Goal: Task Accomplishment & Management: Use online tool/utility

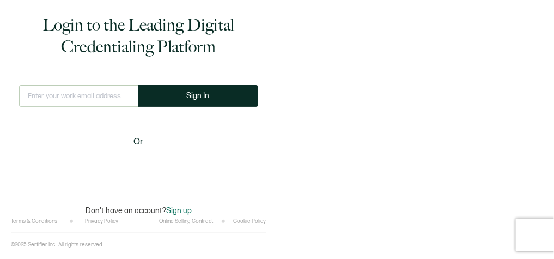
click at [96, 99] on input "text" at bounding box center [78, 96] width 119 height 22
type input "[PERSON_NAME][EMAIL_ADDRESS][PERSON_NAME][DOMAIN_NAME]"
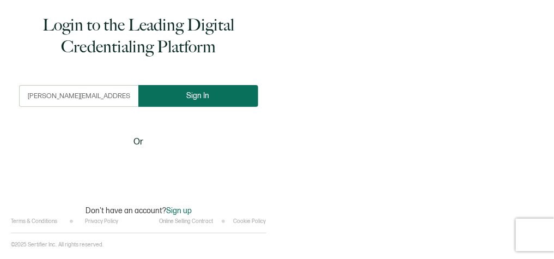
click at [203, 96] on span "Sign In" at bounding box center [198, 95] width 23 height 8
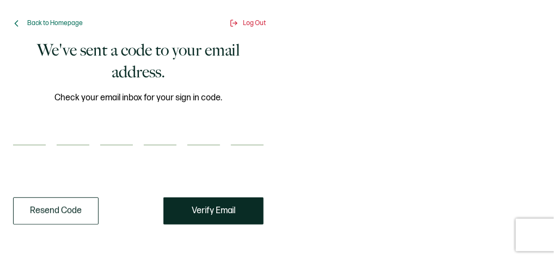
click at [29, 140] on input "number" at bounding box center [29, 135] width 33 height 22
click at [35, 142] on input "number" at bounding box center [29, 135] width 33 height 22
paste input "2"
type input "2"
type input "1"
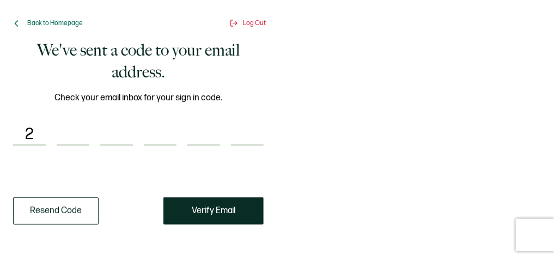
type input "3"
type input "1"
type input "0"
type input "1"
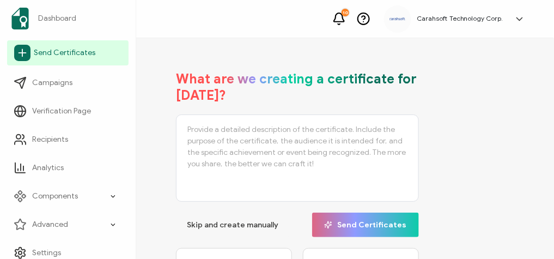
click at [54, 58] on link "Send Certificates" at bounding box center [67, 52] width 121 height 25
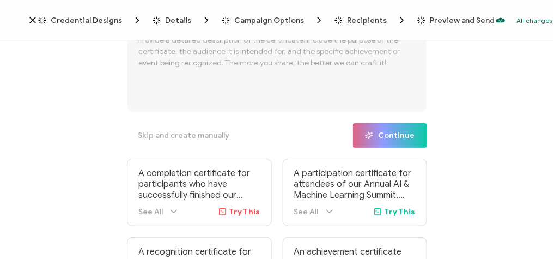
click at [79, 20] on span "Credential Designs" at bounding box center [86, 20] width 71 height 8
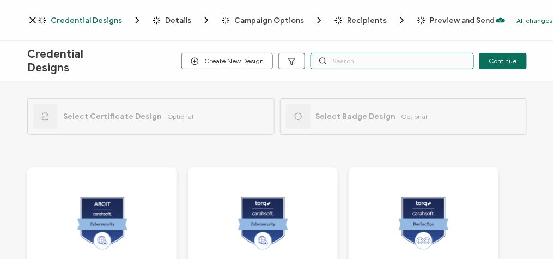
click at [355, 57] on input "text" at bounding box center [391, 61] width 163 height 16
click at [379, 61] on input "text" at bounding box center [391, 61] width 163 height 16
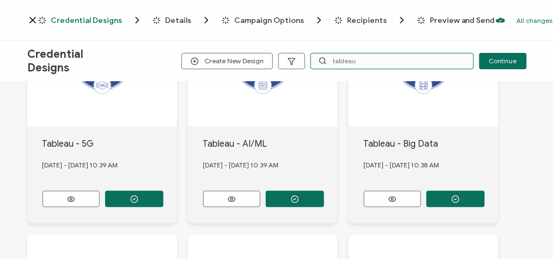
scroll to position [174, 0]
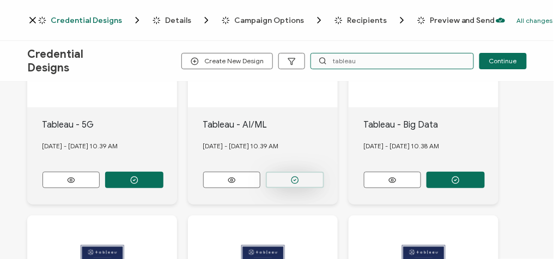
type input "tableau"
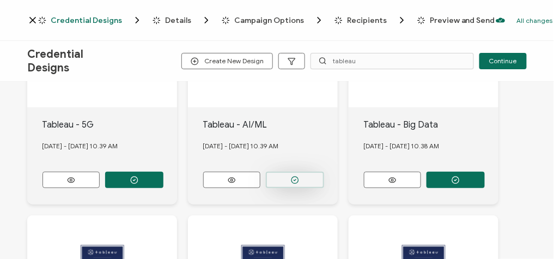
click at [298, 176] on icon "button" at bounding box center [295, 180] width 8 height 8
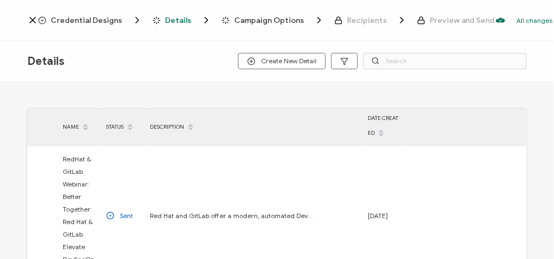
click at [98, 21] on span "Credential Designs" at bounding box center [86, 20] width 71 height 8
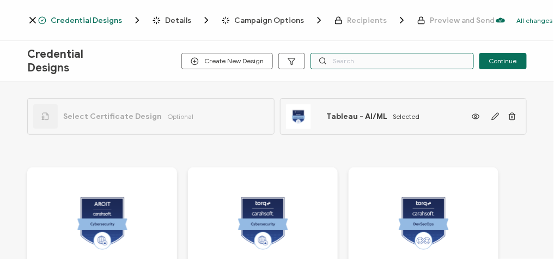
click at [351, 59] on input "text" at bounding box center [391, 61] width 163 height 16
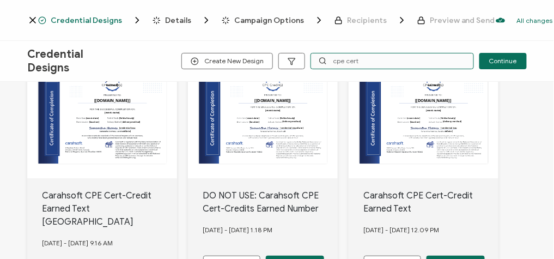
scroll to position [20, 0]
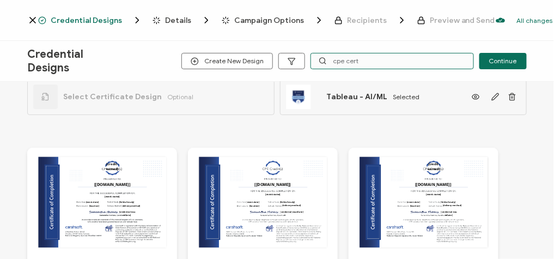
type input "cpe cert"
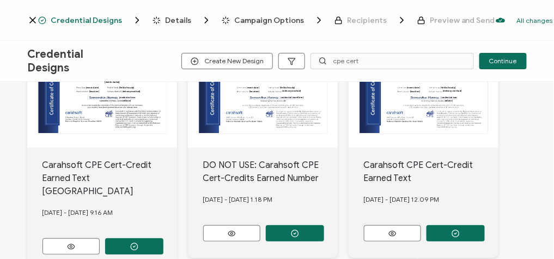
scroll to position [194, 0]
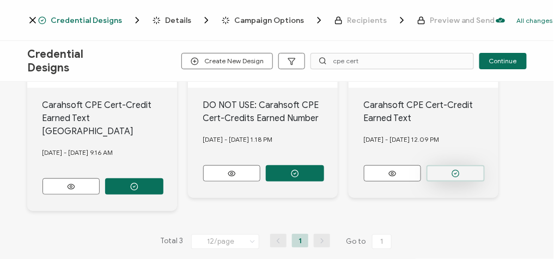
click at [457, 171] on icon "button" at bounding box center [455, 173] width 8 height 8
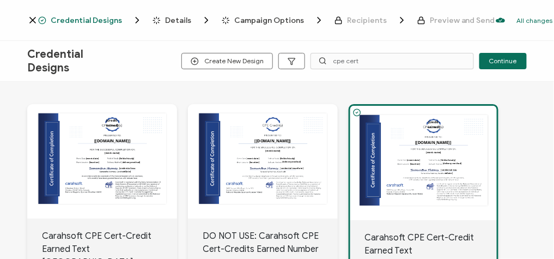
scroll to position [0, 0]
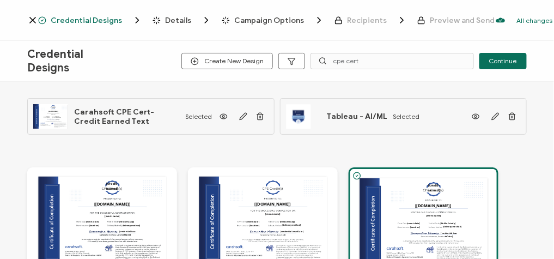
click at [172, 20] on span "Details" at bounding box center [178, 20] width 26 height 8
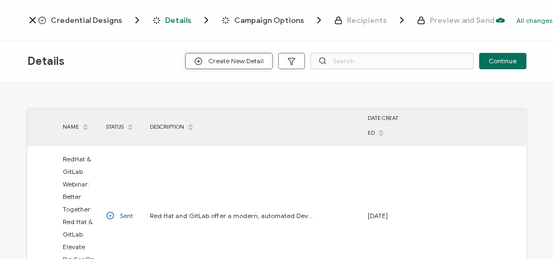
click at [227, 57] on span "Create New Detail" at bounding box center [228, 61] width 69 height 8
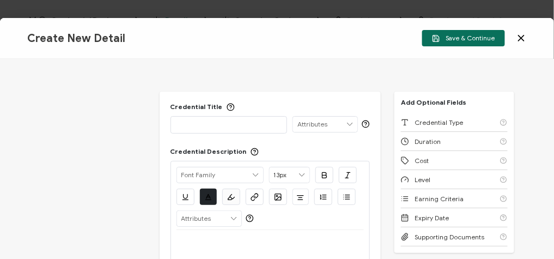
click at [218, 124] on p at bounding box center [228, 124] width 105 height 11
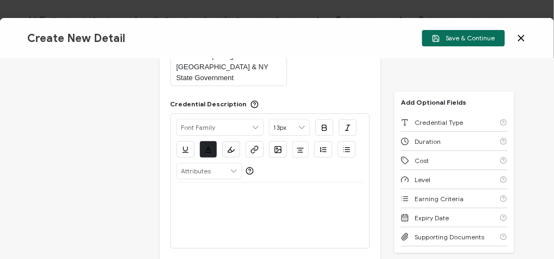
scroll to position [87, 0]
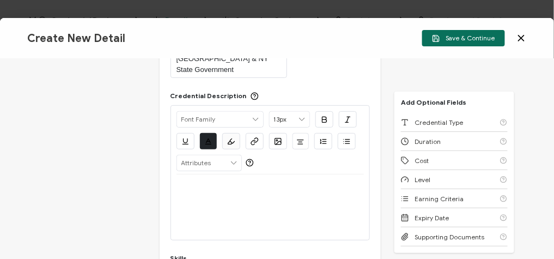
click at [212, 182] on p at bounding box center [270, 187] width 188 height 10
click at [217, 182] on p at bounding box center [270, 187] width 188 height 10
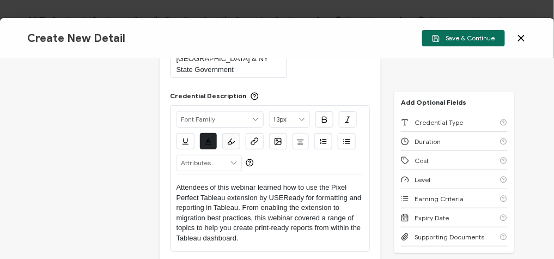
scroll to position [0, 0]
click at [176, 182] on p "Attendees of this webinar learned how to use the Pixel Perfect Tableau extensio…" at bounding box center [270, 212] width 188 height 60
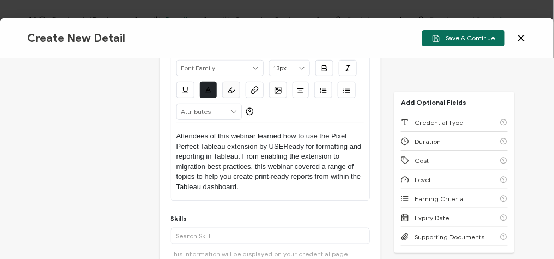
scroll to position [131, 0]
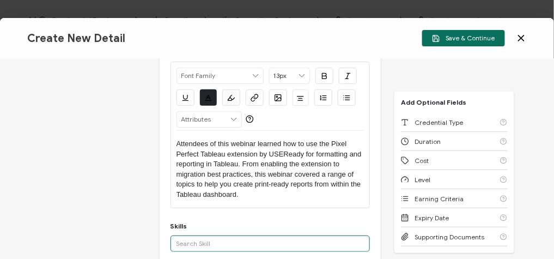
click at [182, 235] on input "text" at bounding box center [270, 243] width 200 height 16
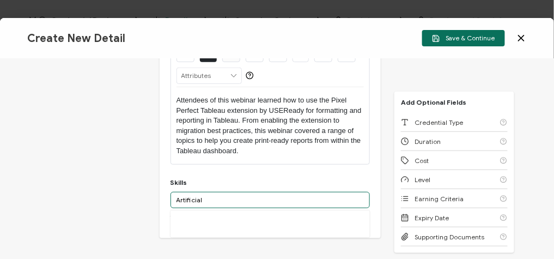
scroll to position [218, 0]
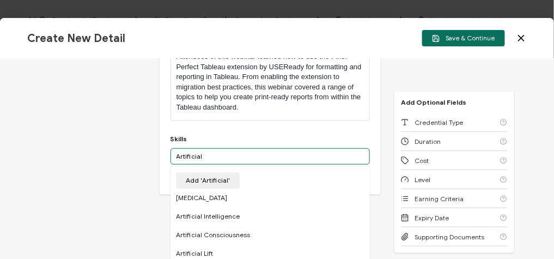
type input "Artificial"
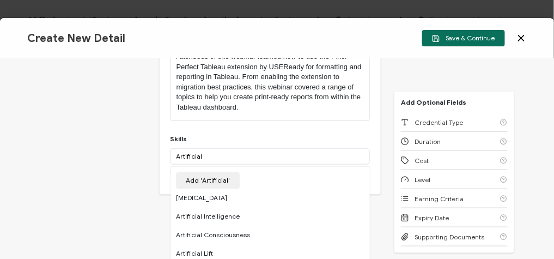
click at [238, 207] on div "Artificial Intelligence" at bounding box center [270, 216] width 200 height 19
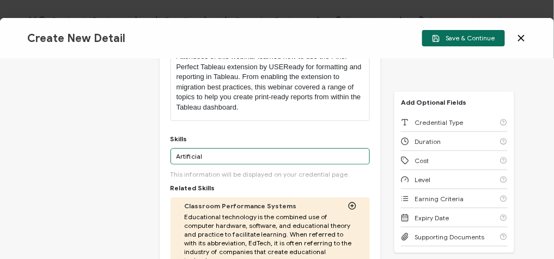
drag, startPoint x: 215, startPoint y: 143, endPoint x: 175, endPoint y: 142, distance: 40.3
click at [175, 148] on input "Artificial" at bounding box center [270, 156] width 200 height 16
type input "m"
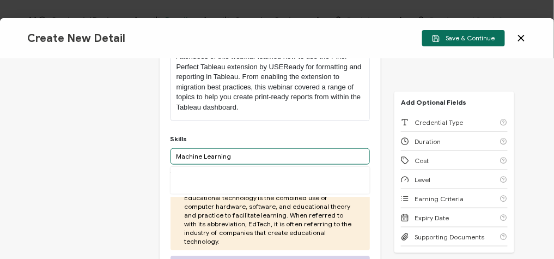
scroll to position [0, 0]
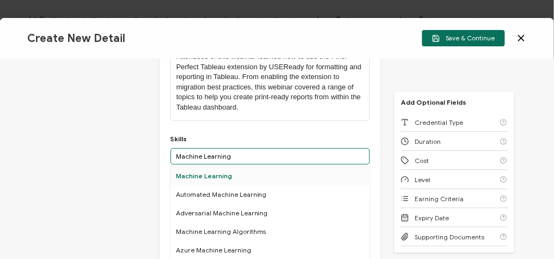
type input "Machine Learning"
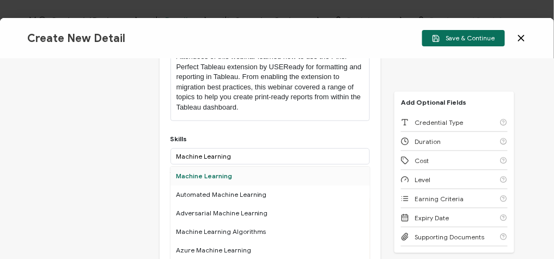
click at [229, 167] on div "Machine Learning" at bounding box center [270, 176] width 200 height 19
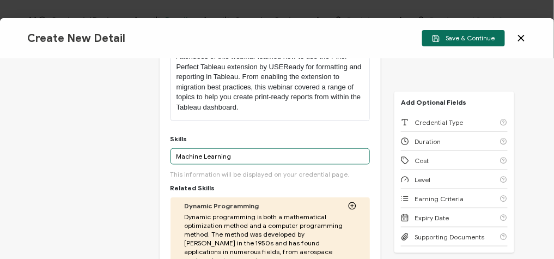
drag, startPoint x: 233, startPoint y: 150, endPoint x: 168, endPoint y: 151, distance: 65.4
click at [168, 151] on div "Credential Title Tableau Webinar: Pixel Perfect Tableau Reporting for NYC & NY …" at bounding box center [271, 209] width 222 height 671
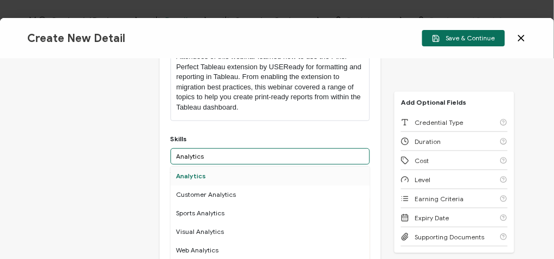
type input "Analytics"
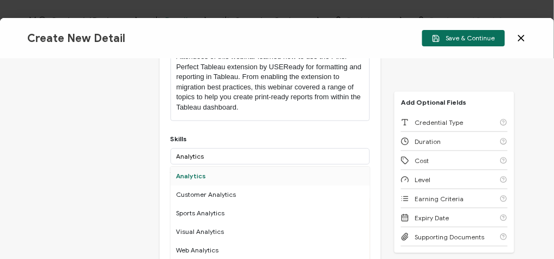
click at [206, 167] on div "Analytics" at bounding box center [270, 176] width 200 height 19
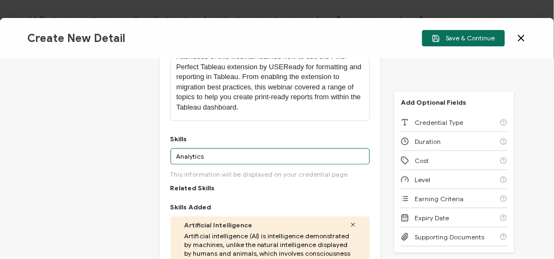
click at [211, 148] on input "Analytics" at bounding box center [270, 156] width 200 height 16
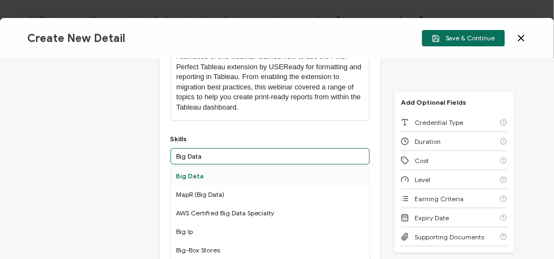
type input "Big Data"
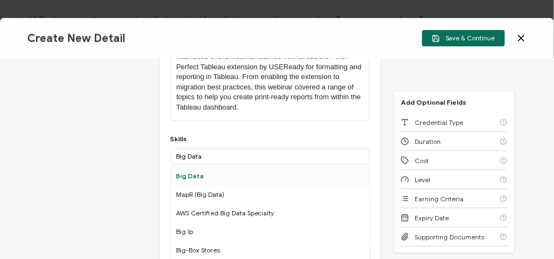
click at [224, 170] on div "Big Data" at bounding box center [270, 176] width 200 height 19
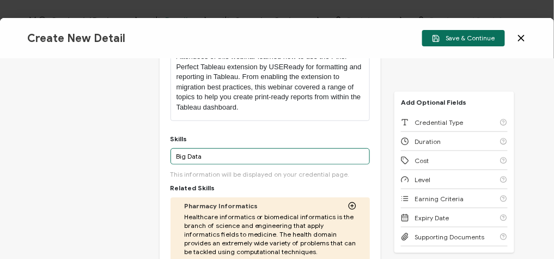
click at [216, 148] on input "Big Data" at bounding box center [270, 156] width 200 height 16
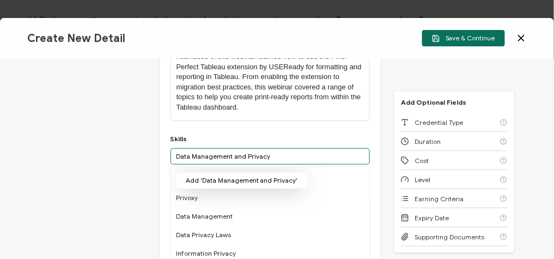
type input "Data Management and Privacy"
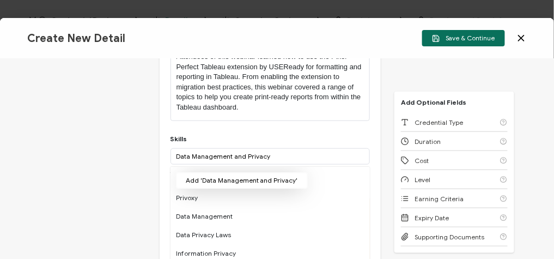
click at [267, 172] on button "Add 'Data Management and Privacy'" at bounding box center [242, 180] width 132 height 16
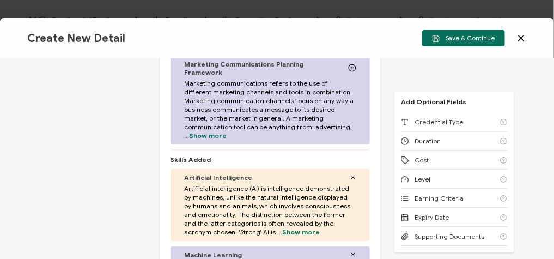
scroll to position [392, 0]
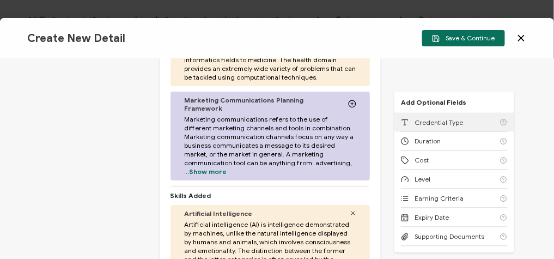
click at [446, 118] on div "Credential Type" at bounding box center [454, 122] width 107 height 19
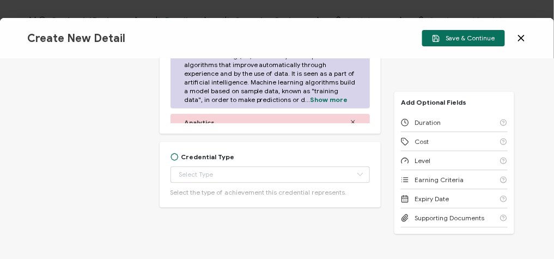
scroll to position [639, 0]
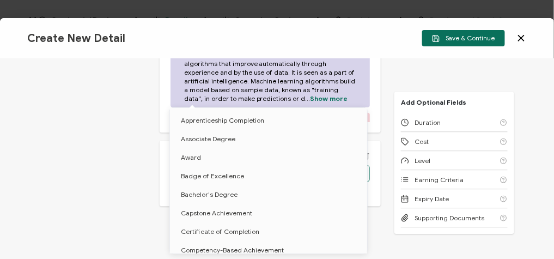
click at [228, 160] on body "Credential Designs Details Campaign Options Recipients Preview and Send All cha…" at bounding box center [277, 129] width 554 height 259
click at [250, 234] on span "Certificate of Completion" at bounding box center [220, 231] width 78 height 8
type input "Certificate of Completion"
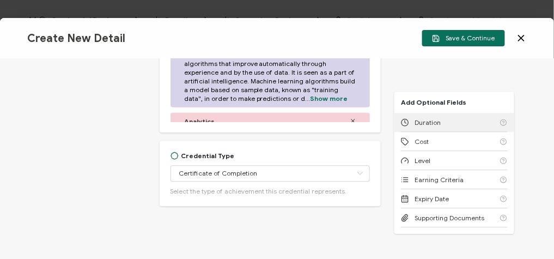
click at [459, 126] on div "Duration" at bounding box center [454, 122] width 107 height 19
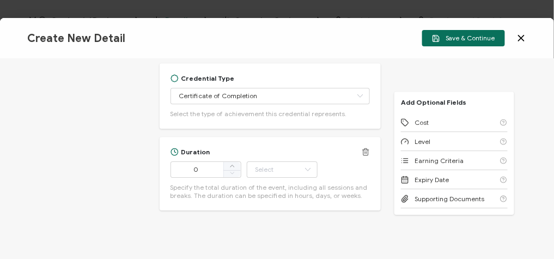
scroll to position [721, 0]
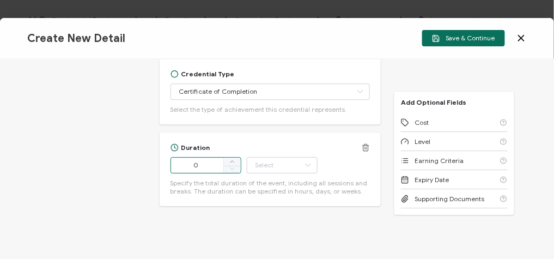
click at [207, 157] on input "0" at bounding box center [205, 165] width 71 height 16
type input "53"
click at [271, 157] on input "text" at bounding box center [282, 165] width 71 height 16
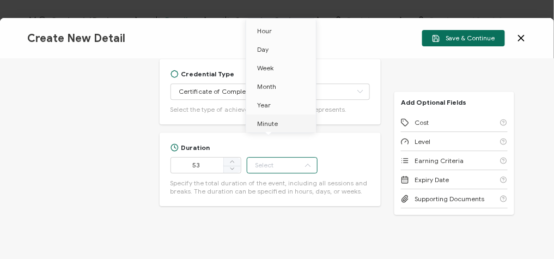
click at [273, 126] on span "Minute" at bounding box center [267, 123] width 21 height 8
type input "Minute"
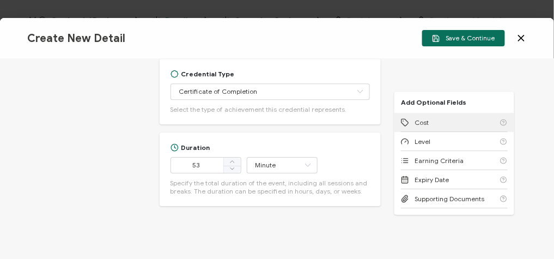
click at [433, 125] on div "Cost" at bounding box center [454, 122] width 107 height 19
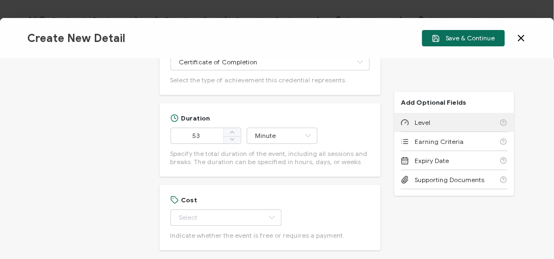
scroll to position [794, 0]
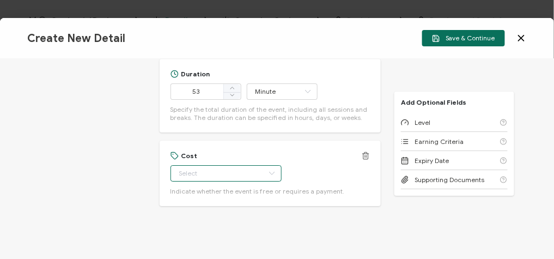
click at [230, 165] on input "text" at bounding box center [225, 173] width 111 height 16
click at [222, 185] on li "Free" at bounding box center [220, 188] width 100 height 19
type input "Free"
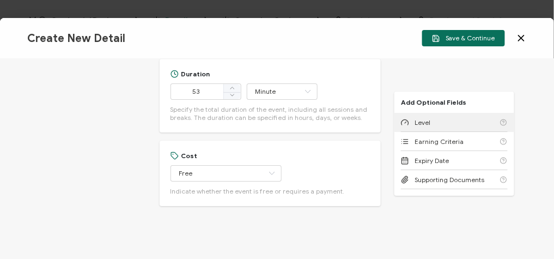
click at [454, 124] on div "Level" at bounding box center [454, 122] width 107 height 19
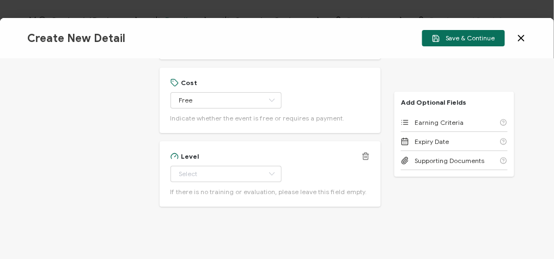
scroll to position [868, 0]
click at [200, 165] on input "text" at bounding box center [225, 173] width 111 height 16
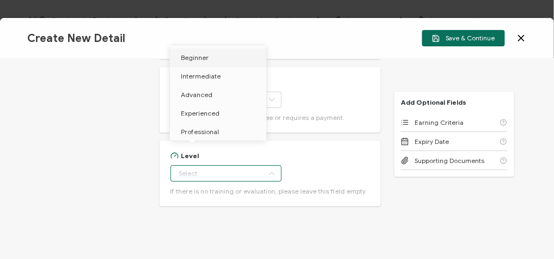
click at [205, 58] on span "Beginner" at bounding box center [195, 57] width 28 height 8
type input "Beginner"
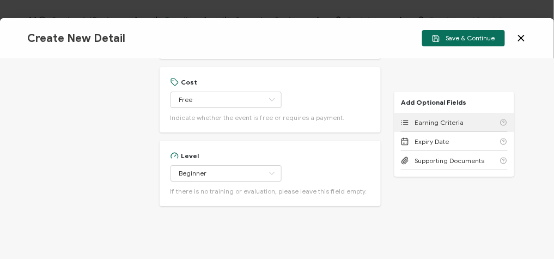
click at [441, 125] on span "Earning Criteria" at bounding box center [438, 122] width 49 height 8
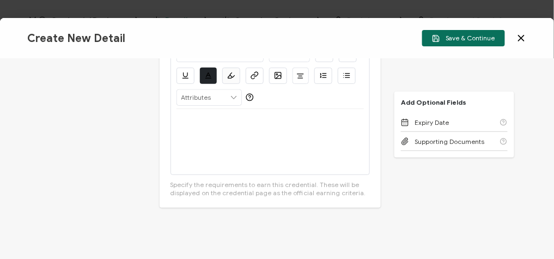
scroll to position [1068, 0]
click at [210, 148] on div at bounding box center [270, 140] width 188 height 65
drag, startPoint x: 280, startPoint y: 111, endPoint x: 299, endPoint y: 112, distance: 18.5
click at [280, 116] on p "View the on-demand webinar here>" at bounding box center [270, 121] width 188 height 10
drag, startPoint x: 303, startPoint y: 109, endPoint x: 173, endPoint y: 116, distance: 130.8
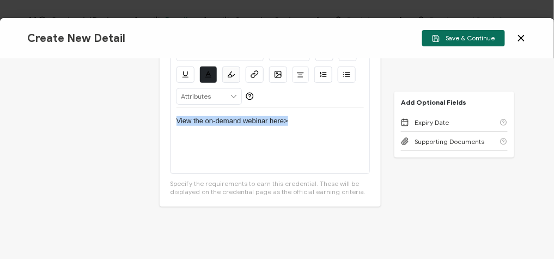
click at [156, 101] on div "Credential Title Tableau Webinar: Pixel Perfect Tableau Reporting for NYC & NY …" at bounding box center [277, 159] width 554 height 200
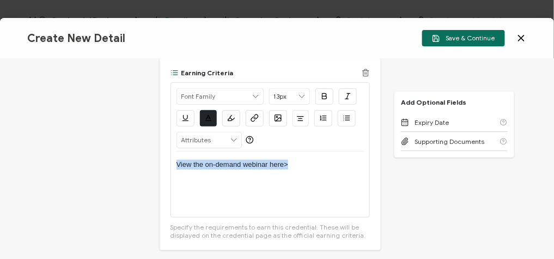
click at [256, 110] on button "button" at bounding box center [255, 118] width 18 height 16
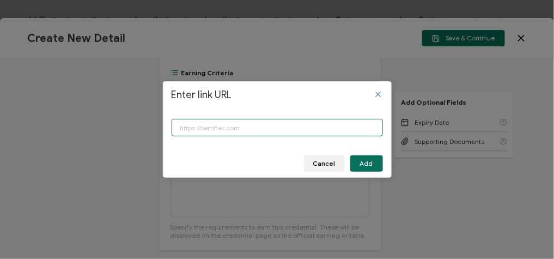
paste input "https://www.carahsoft.com/learn/event/71116-pixel-perfect-tableau-reporting-for…"
type input "https://www.carahsoft.com/learn/event/71116-pixel-perfect-tableau-reporting-for…"
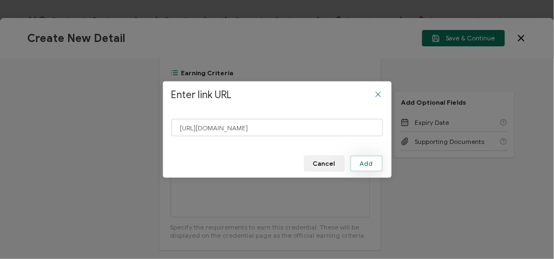
click at [372, 164] on span "Add" at bounding box center [366, 163] width 13 height 7
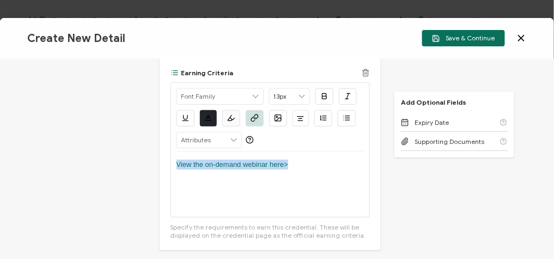
click at [357, 157] on div "View the on-demand webinar here>" at bounding box center [270, 183] width 188 height 65
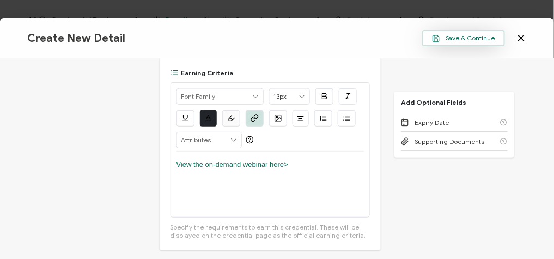
click at [490, 41] on span "Save & Continue" at bounding box center [463, 38] width 63 height 8
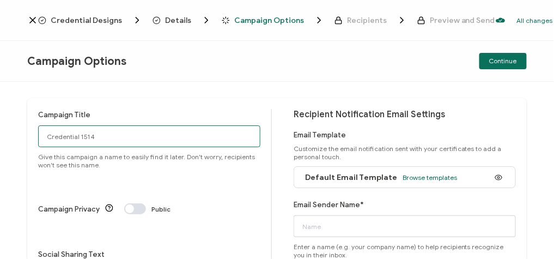
drag, startPoint x: 62, startPoint y: 138, endPoint x: 32, endPoint y: 139, distance: 30.5
click at [32, 139] on div "Campaign Title Credential 1514 Give this campaign a name to easily find it late…" at bounding box center [276, 256] width 499 height 316
paste input "8-14-2025_71116_Tableau Webinar"
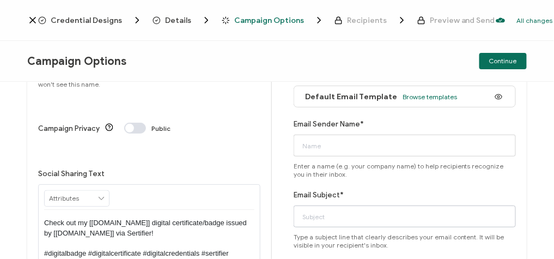
scroll to position [87, 0]
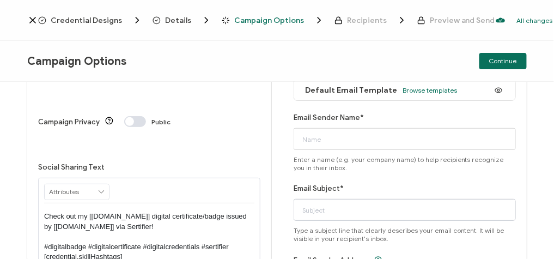
type input "8-14-2025_71116_Tableau Webinar"
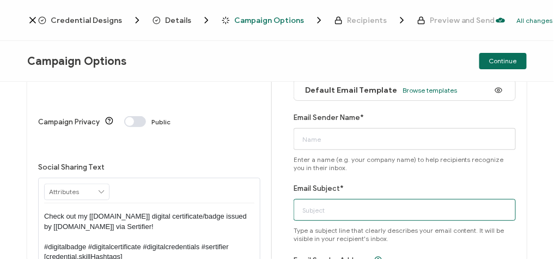
click at [327, 212] on input "Email Subject*" at bounding box center [404, 210] width 222 height 22
paste input "8-14-2025_71116_Tableau Webinar"
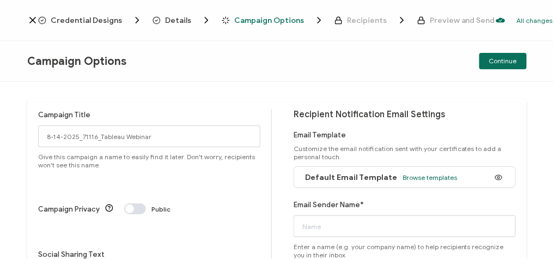
scroll to position [44, 0]
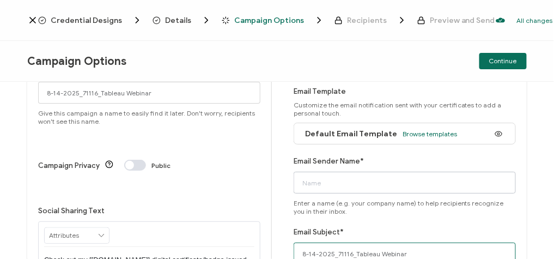
type input "8-14-2025_71116_Tableau Webinar"
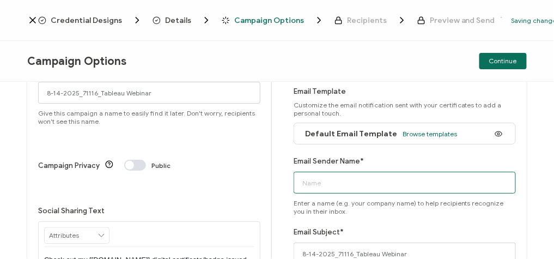
click at [320, 185] on input "Email Sender Name*" at bounding box center [404, 183] width 222 height 22
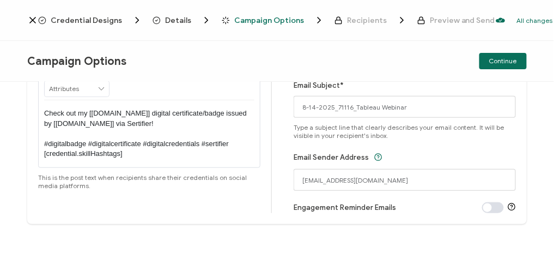
scroll to position [193, 0]
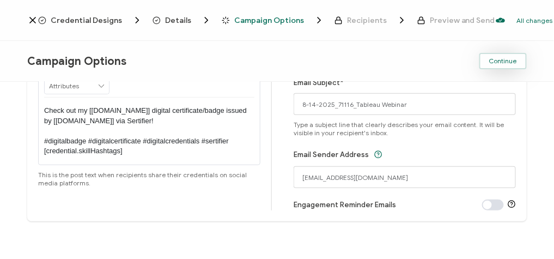
type input "CPE"
click at [501, 64] on span "Continue" at bounding box center [503, 61] width 28 height 7
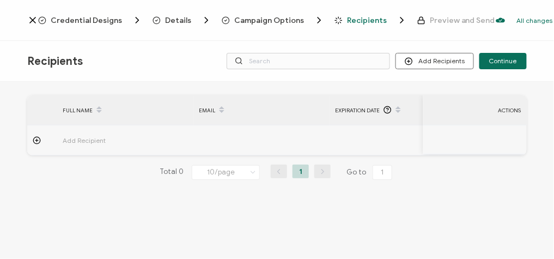
click at [34, 139] on icon at bounding box center [37, 140] width 8 height 8
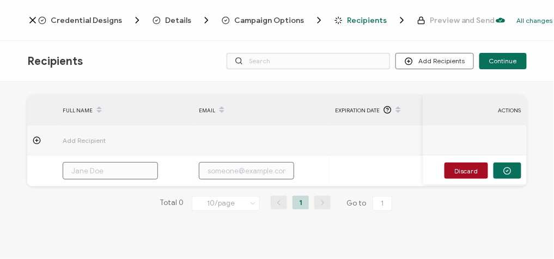
click at [35, 140] on icon at bounding box center [37, 140] width 8 height 8
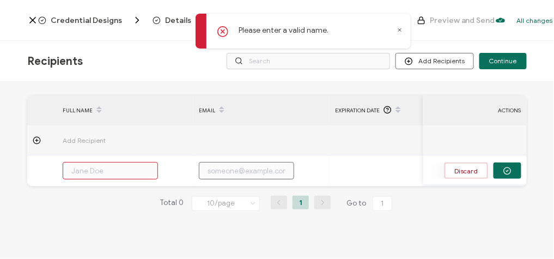
click at [477, 169] on button "Discard" at bounding box center [466, 170] width 44 height 16
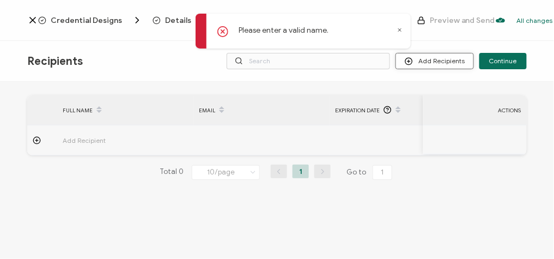
click at [448, 65] on button "Add Recipients" at bounding box center [434, 61] width 78 height 16
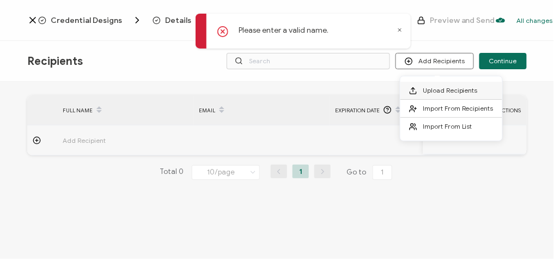
click at [447, 89] on span "Upload Recipients" at bounding box center [450, 90] width 55 height 8
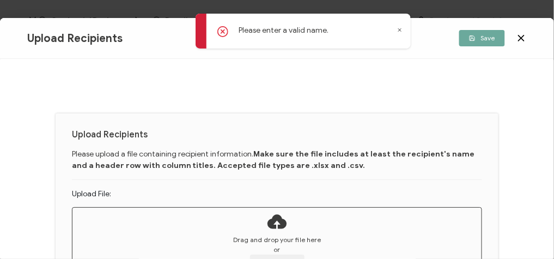
click at [307, 254] on div "Drag and drop your file here or Choose file" at bounding box center [276, 253] width 409 height 36
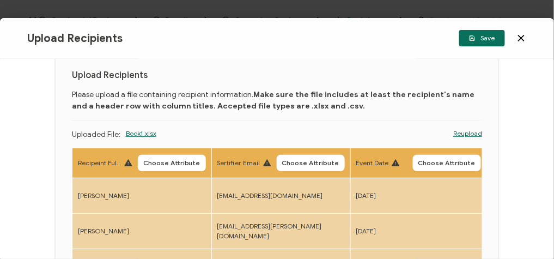
scroll to position [87, 0]
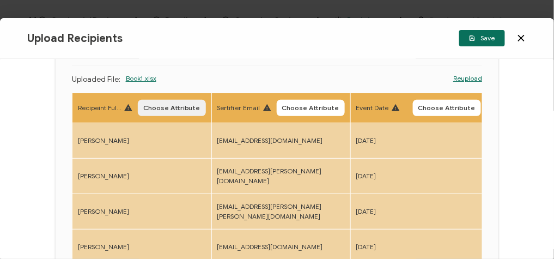
click at [169, 111] on span "Choose Attribute" at bounding box center [171, 108] width 57 height 7
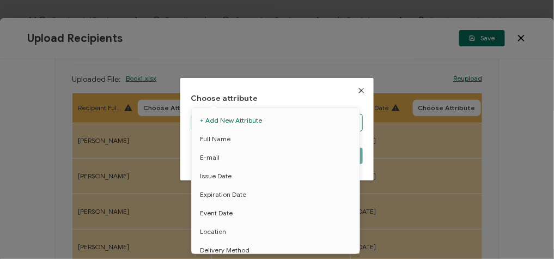
click at [235, 127] on body "Credential Designs Details Campaign Options Recipients Preview and Send All cha…" at bounding box center [277, 129] width 554 height 259
click at [224, 142] on span "Full Name" at bounding box center [215, 139] width 30 height 19
type input "Full Name"
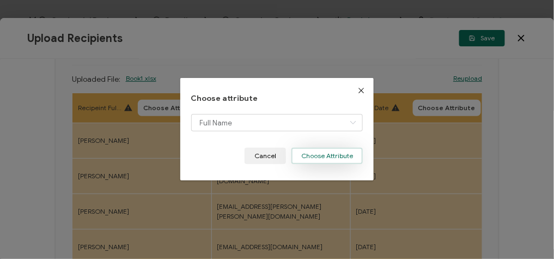
click at [310, 155] on button "Choose Attribute" at bounding box center [326, 156] width 71 height 16
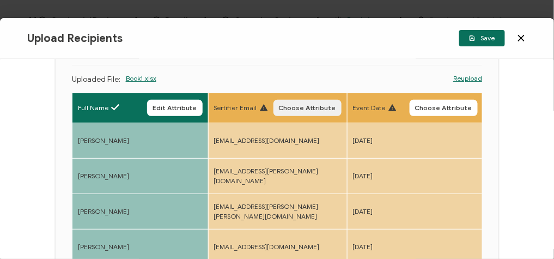
click at [312, 114] on button "Choose Attribute" at bounding box center [307, 108] width 68 height 16
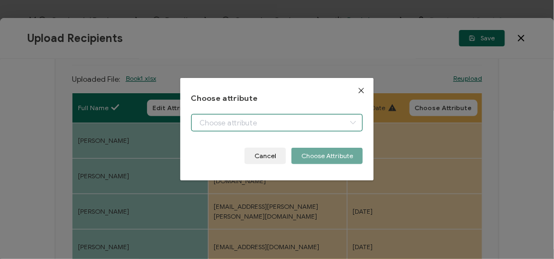
click at [261, 119] on input "dialog" at bounding box center [277, 122] width 172 height 17
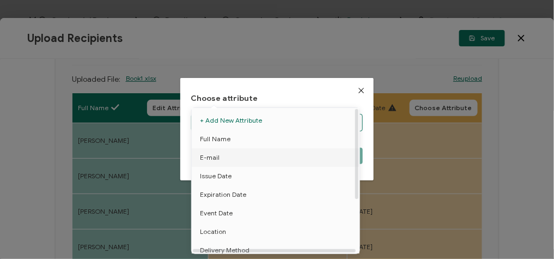
click at [226, 157] on li "E-mail" at bounding box center [277, 157] width 177 height 19
type input "E-mail"
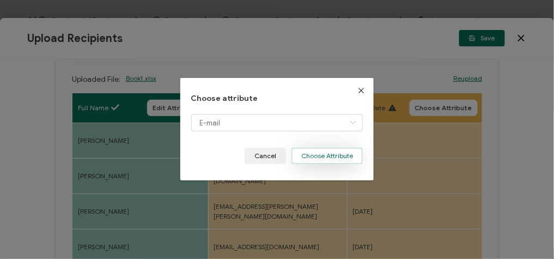
click at [325, 154] on button "Choose Attribute" at bounding box center [326, 156] width 71 height 16
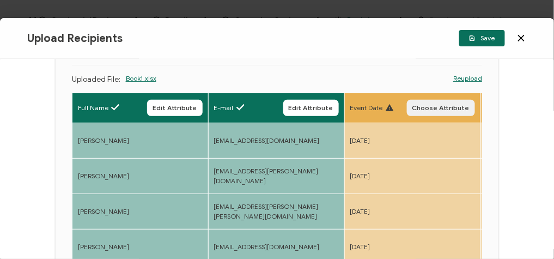
click at [449, 112] on button "Choose Attribute" at bounding box center [441, 108] width 68 height 16
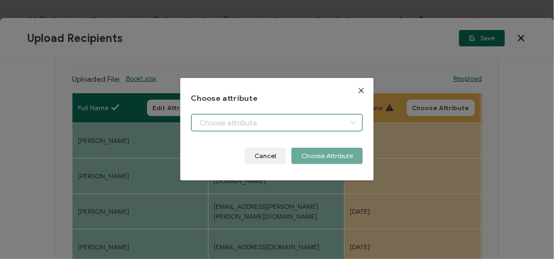
click at [301, 115] on body "Credential Designs Details Campaign Options Recipients Preview and Send All cha…" at bounding box center [277, 129] width 554 height 259
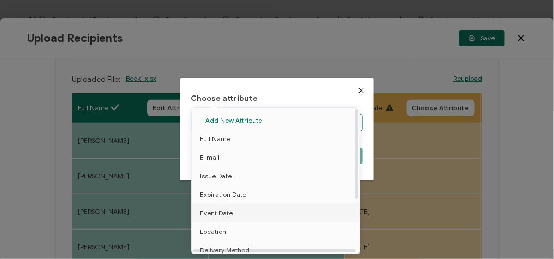
click at [229, 209] on span "Event Date" at bounding box center [216, 213] width 33 height 19
type input "Event Date"
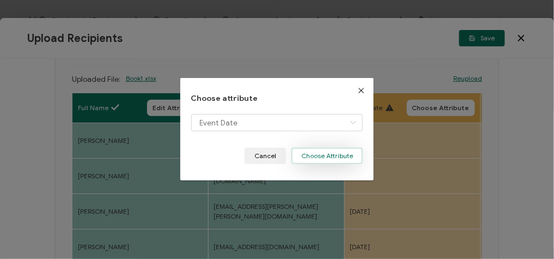
click at [323, 160] on button "Choose Attribute" at bounding box center [326, 156] width 71 height 16
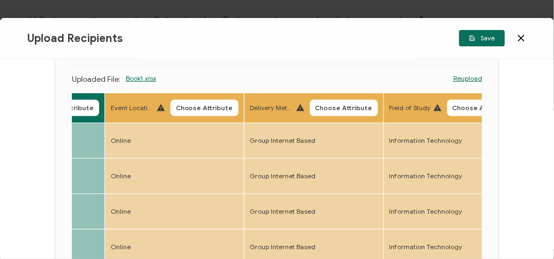
scroll to position [0, 379]
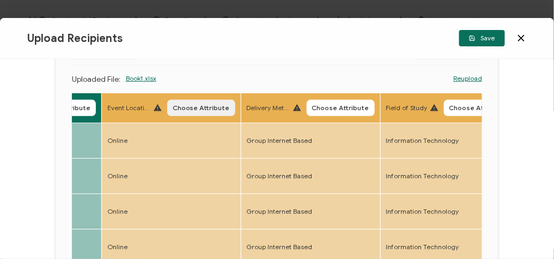
click at [233, 100] on button "Choose Attribute" at bounding box center [201, 108] width 68 height 16
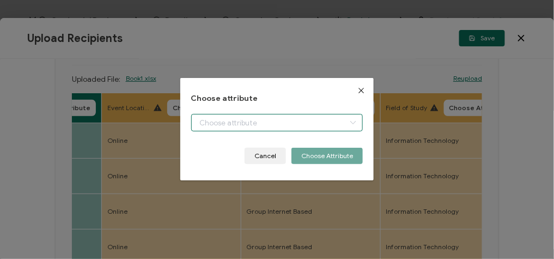
click at [225, 127] on body "Credential Designs Details Campaign Options Recipients Preview and Send All cha…" at bounding box center [277, 129] width 554 height 259
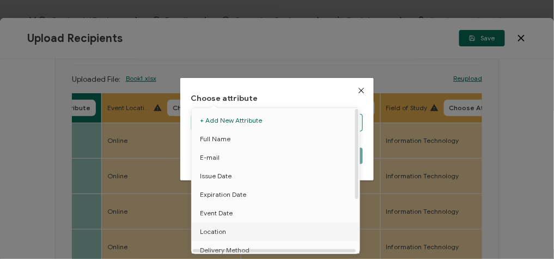
click at [225, 227] on li "Location" at bounding box center [277, 231] width 177 height 19
type input "Location"
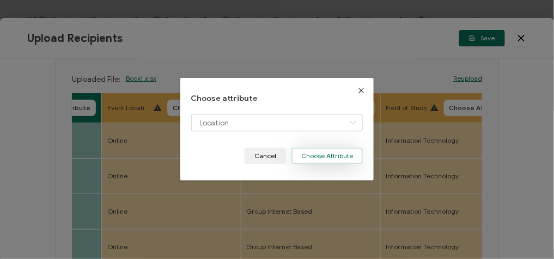
click at [315, 156] on button "Choose Attribute" at bounding box center [326, 156] width 71 height 16
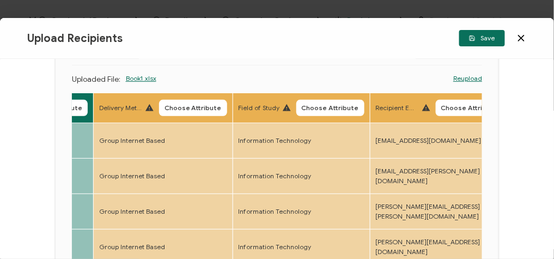
scroll to position [0, 525]
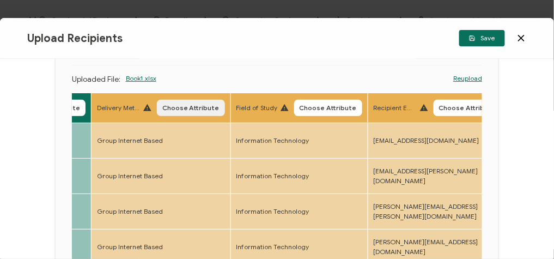
click at [204, 101] on button "Choose Attribute" at bounding box center [191, 108] width 68 height 16
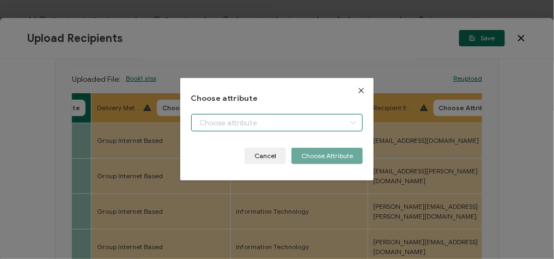
click at [235, 122] on body "Credential Designs Details Campaign Options Recipients Preview and Send All cha…" at bounding box center [277, 129] width 554 height 259
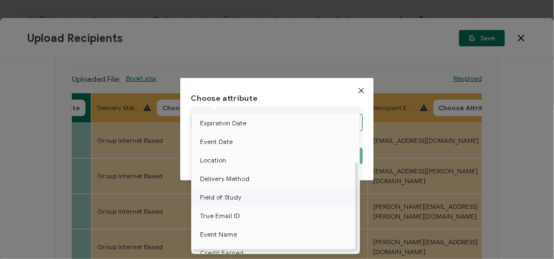
scroll to position [84, 0]
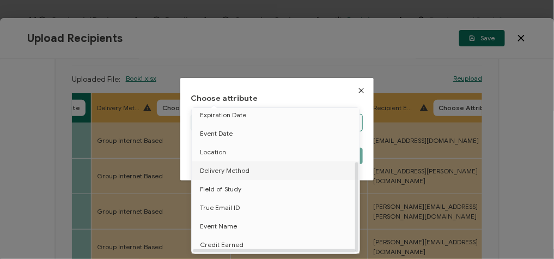
click at [243, 167] on span "Delivery Method" at bounding box center [225, 170] width 50 height 19
type input "Delivery Method"
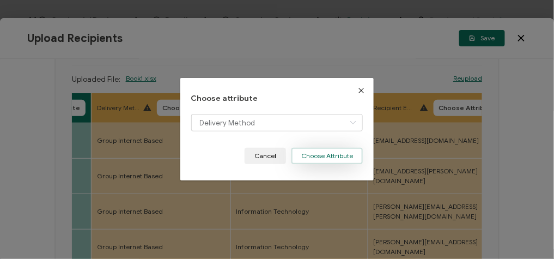
click at [329, 153] on button "Choose Attribute" at bounding box center [326, 156] width 71 height 16
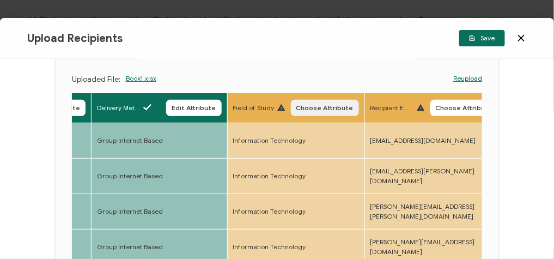
click at [341, 108] on span "Choose Attribute" at bounding box center [324, 108] width 57 height 7
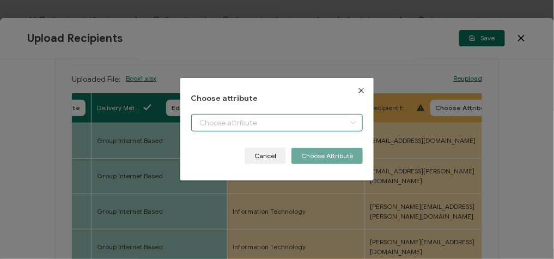
click at [270, 124] on body "Credential Designs Details Campaign Options Recipients Preview and Send All cha…" at bounding box center [277, 129] width 554 height 259
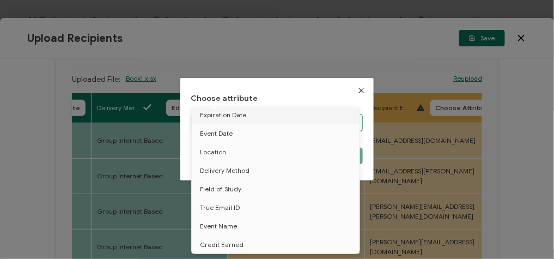
click at [357, 90] on icon "Close" at bounding box center [361, 90] width 9 height 9
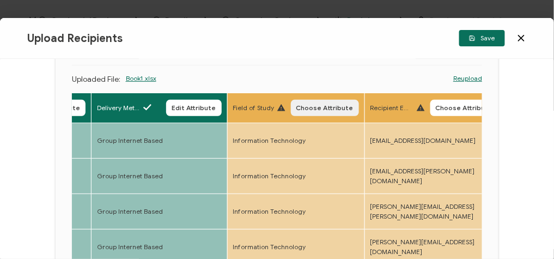
click at [345, 109] on span "Choose Attribute" at bounding box center [324, 108] width 57 height 7
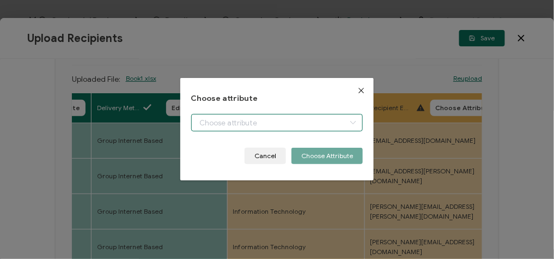
click at [286, 117] on body "Credential Designs Details Campaign Options Recipients Preview and Send All cha…" at bounding box center [277, 129] width 554 height 259
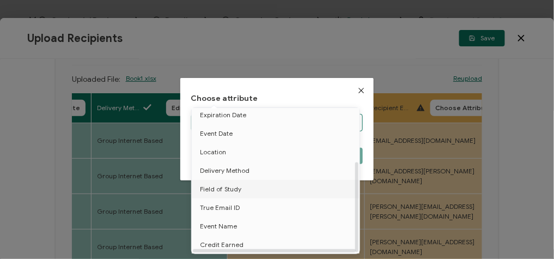
click at [241, 182] on li "Field of Study" at bounding box center [277, 189] width 177 height 19
type input "Field of Study"
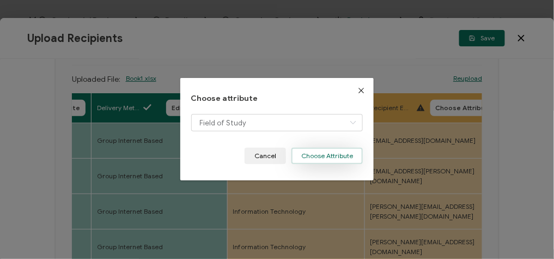
click at [326, 156] on button "Choose Attribute" at bounding box center [326, 156] width 71 height 16
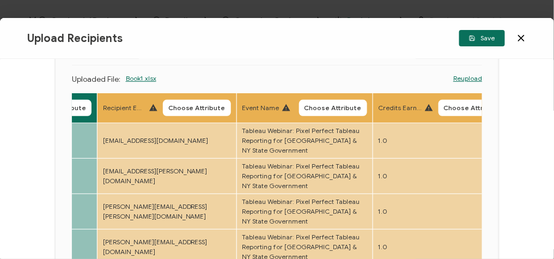
scroll to position [0, 800]
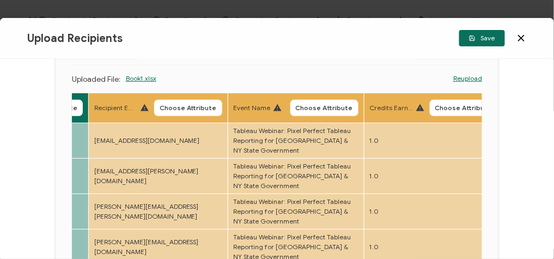
click at [207, 106] on span "Choose Attribute" at bounding box center [188, 108] width 57 height 7
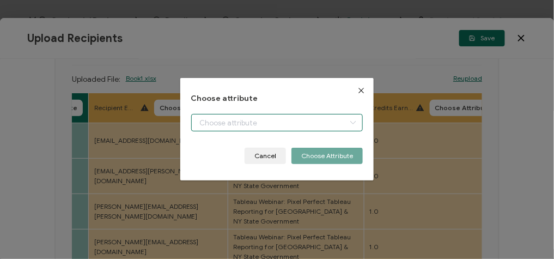
click at [227, 114] on body "Credential Designs Details Campaign Options Recipients Preview and Send All cha…" at bounding box center [277, 129] width 554 height 259
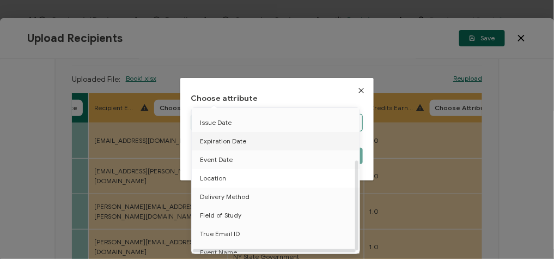
scroll to position [84, 0]
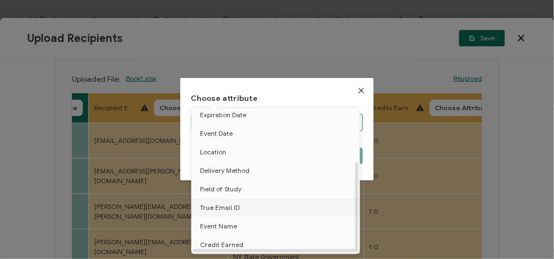
click at [237, 205] on span "True Email ID" at bounding box center [220, 207] width 40 height 19
type input "True Email ID"
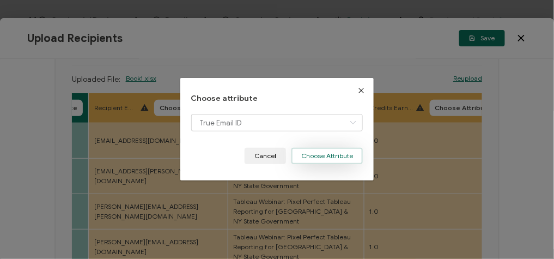
click at [328, 157] on button "Choose Attribute" at bounding box center [326, 156] width 71 height 16
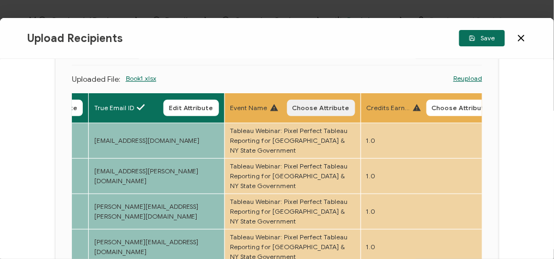
click at [353, 102] on button "Choose Attribute" at bounding box center [321, 108] width 68 height 16
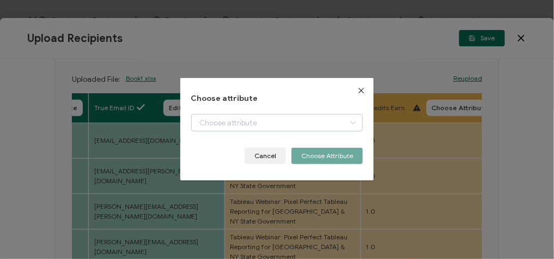
click at [267, 130] on div "dialog" at bounding box center [277, 131] width 172 height 34
drag, startPoint x: 267, startPoint y: 129, endPoint x: 264, endPoint y: 123, distance: 6.8
click at [264, 123] on body "Credential Designs Details Campaign Options Recipients Preview and Send All cha…" at bounding box center [277, 129] width 554 height 259
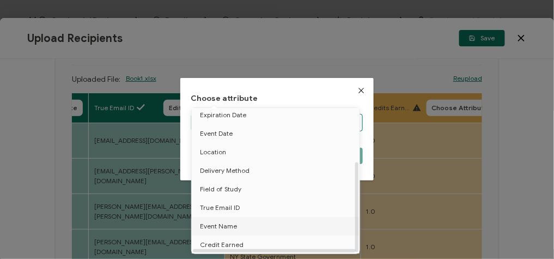
click at [216, 221] on span "Event Name" at bounding box center [218, 226] width 37 height 19
type input "Event Name"
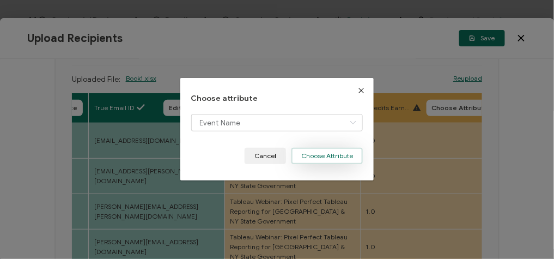
click at [327, 159] on button "Choose Attribute" at bounding box center [326, 156] width 71 height 16
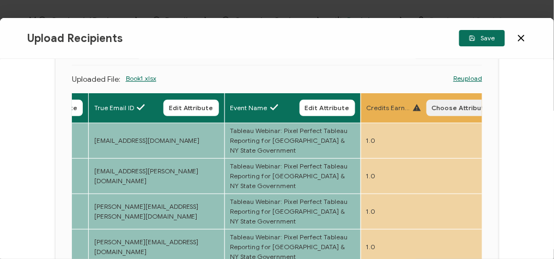
click at [459, 106] on span "Choose Attribute" at bounding box center [460, 108] width 57 height 7
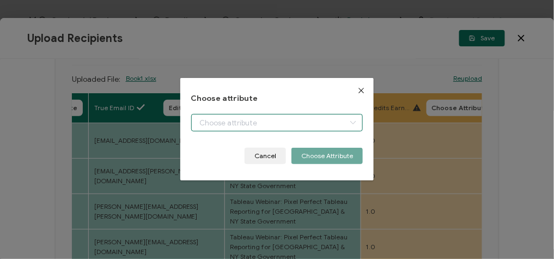
click at [310, 124] on body "Credential Designs Details Campaign Options Recipients Preview and Send All cha…" at bounding box center [277, 129] width 554 height 259
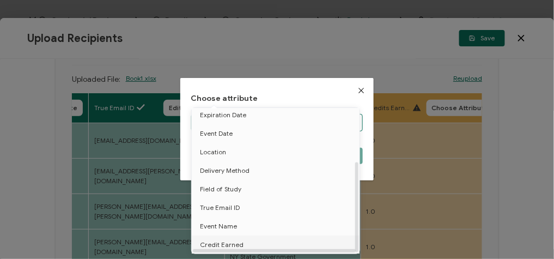
click at [247, 242] on li "Credit Earned" at bounding box center [277, 244] width 177 height 19
type input "Credit Earned"
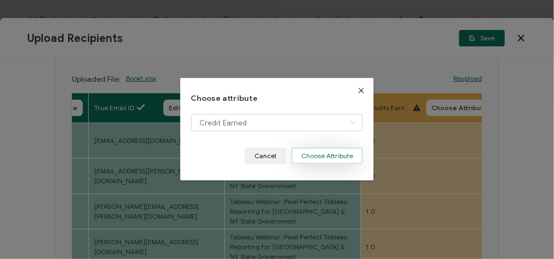
click at [326, 157] on button "Choose Attribute" at bounding box center [326, 156] width 71 height 16
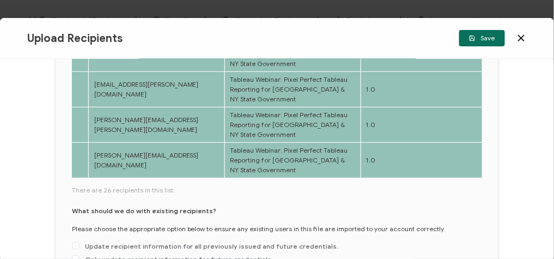
scroll to position [174, 0]
click at [77, 254] on span at bounding box center [76, 258] width 8 height 8
click at [77, 254] on input "Only update recipient information for future credentials." at bounding box center [76, 258] width 8 height 9
radio input "true"
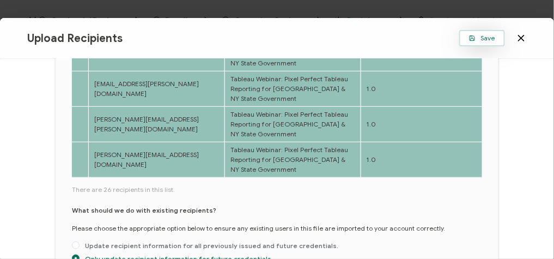
click at [482, 35] on span "Save" at bounding box center [482, 38] width 26 height 7
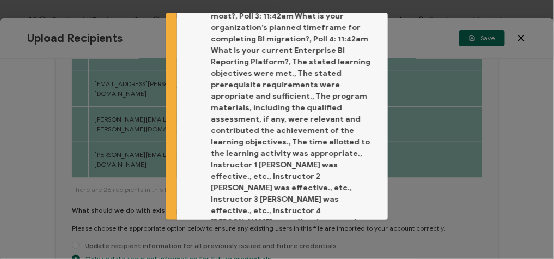
scroll to position [157, 0]
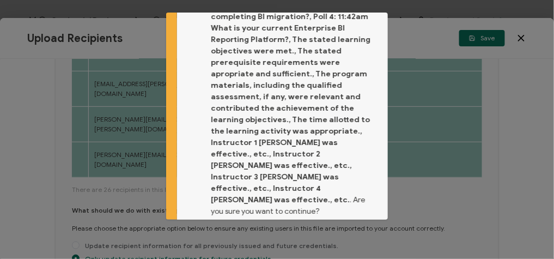
click at [358, 243] on span "Proceed" at bounding box center [354, 246] width 26 height 7
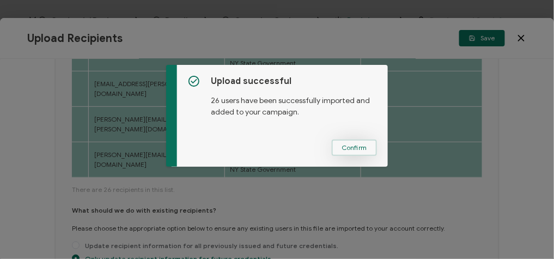
click at [356, 152] on button "Confirm" at bounding box center [354, 147] width 45 height 16
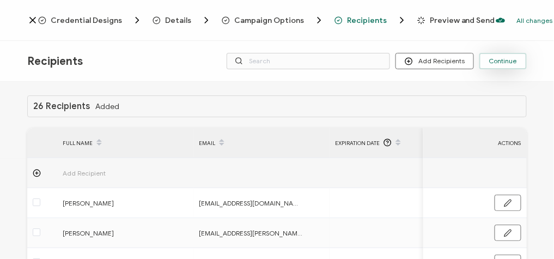
click at [508, 58] on span "Continue" at bounding box center [503, 61] width 28 height 7
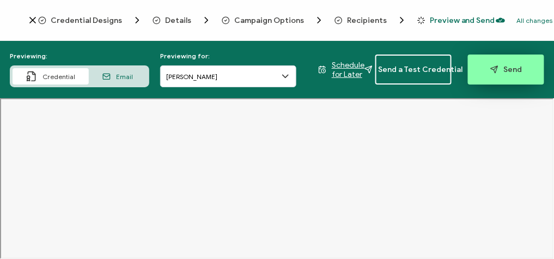
click at [508, 71] on span "Send" at bounding box center [506, 69] width 32 height 8
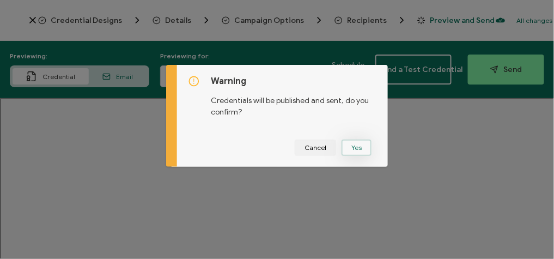
click at [354, 145] on button "Yes" at bounding box center [356, 147] width 30 height 16
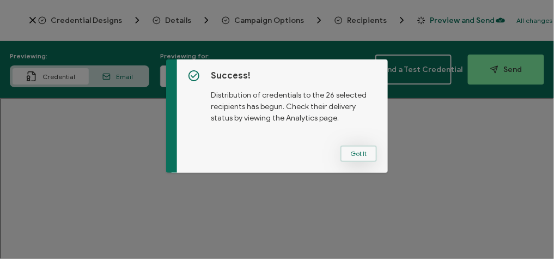
click at [353, 152] on button "Got It" at bounding box center [358, 153] width 36 height 16
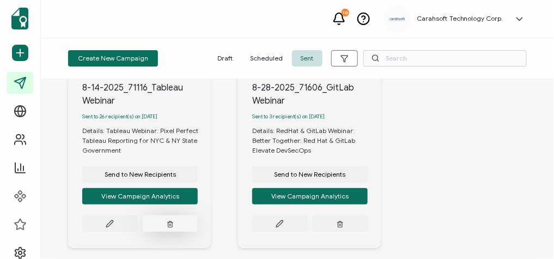
scroll to position [174, 0]
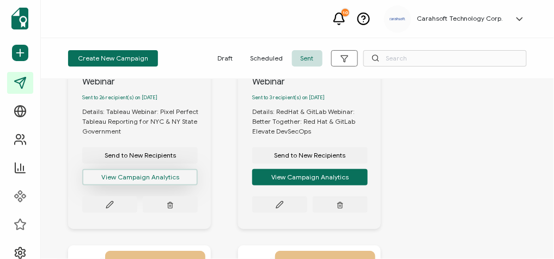
click at [137, 185] on button "View Campaign Analytics" at bounding box center [139, 177] width 115 height 16
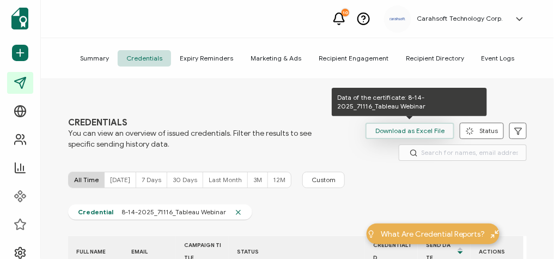
click at [396, 128] on span "Download as Excel File" at bounding box center [409, 131] width 69 height 16
